Goal: Navigation & Orientation: Find specific page/section

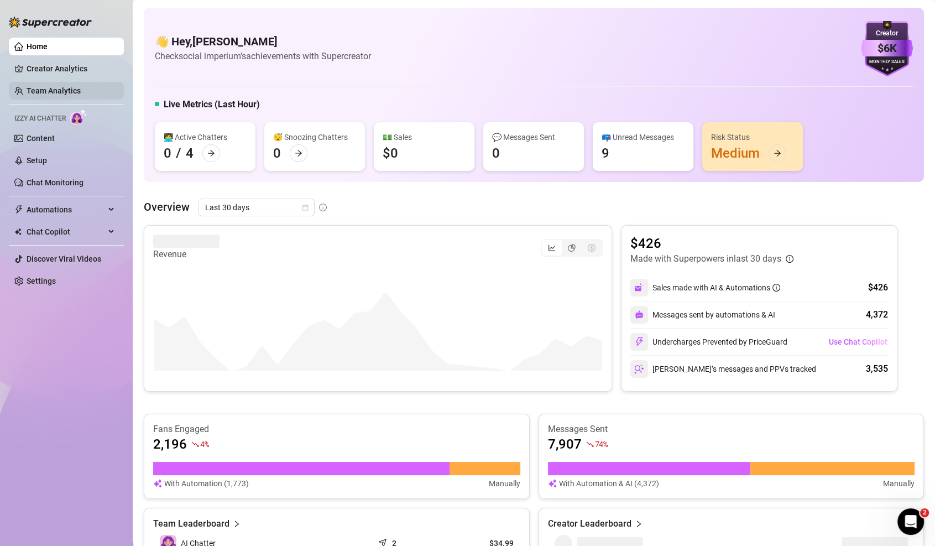
click at [56, 93] on link "Team Analytics" at bounding box center [54, 90] width 54 height 9
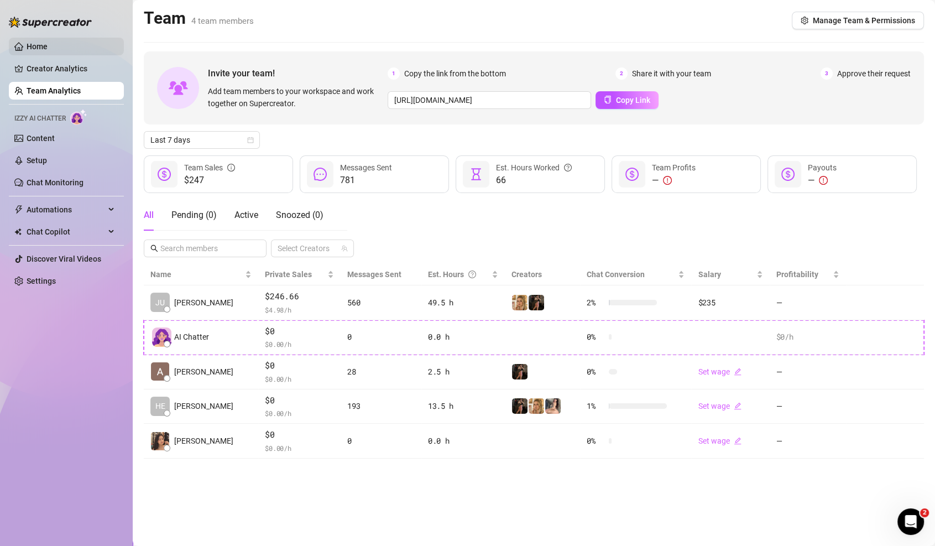
click at [40, 44] on link "Home" at bounding box center [37, 46] width 21 height 9
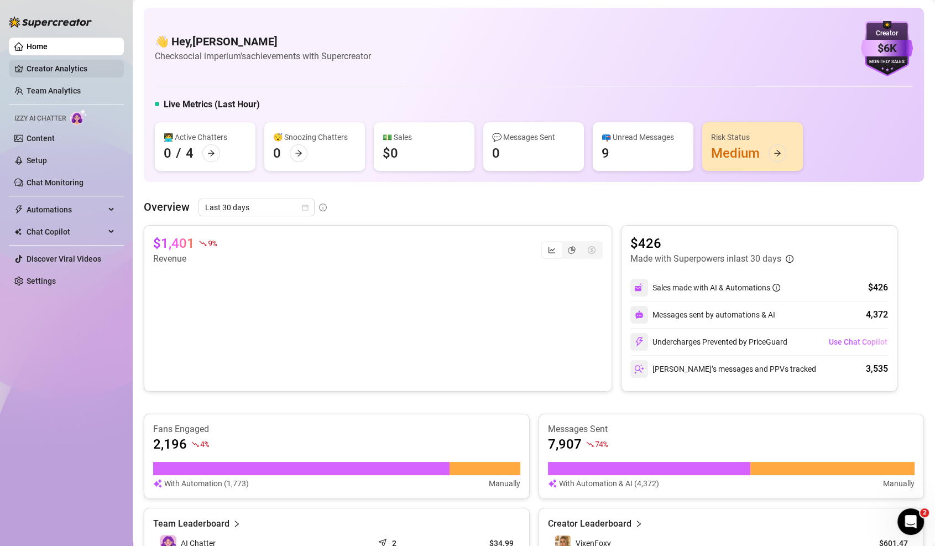
click at [92, 72] on link "Creator Analytics" at bounding box center [71, 69] width 88 height 18
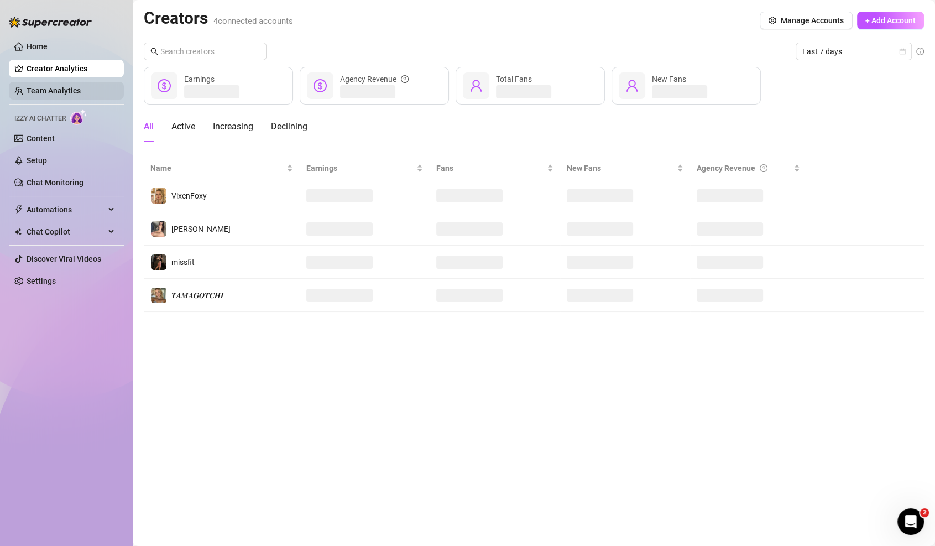
click at [81, 88] on link "Team Analytics" at bounding box center [54, 90] width 54 height 9
